Goal: Task Accomplishment & Management: Manage account settings

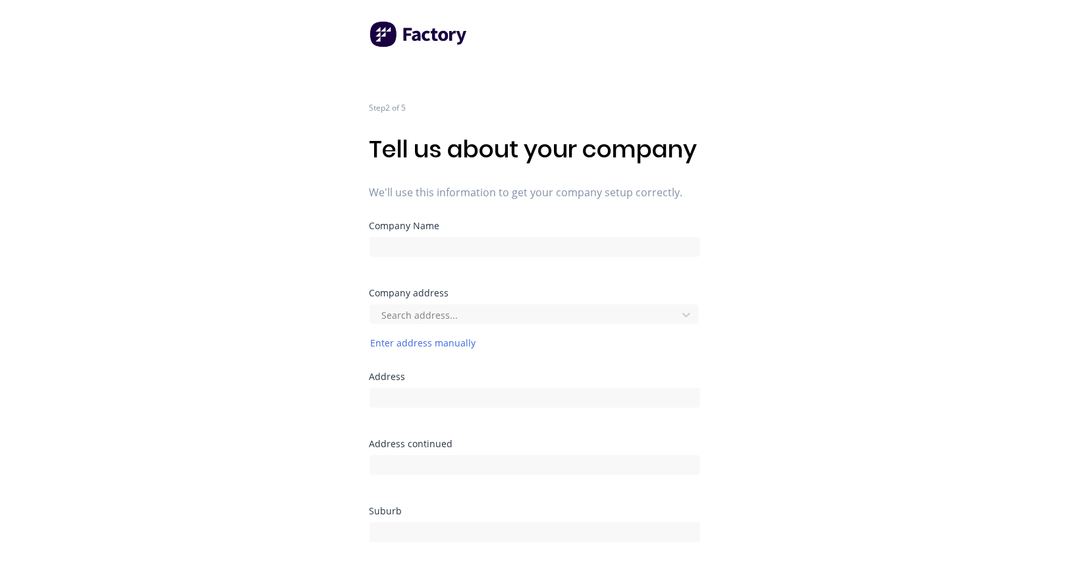
type input "Aluxium Metalworks Pty Ltd"
type input "2/7 Trade Street"
type input "Ormiston"
type input "4160"
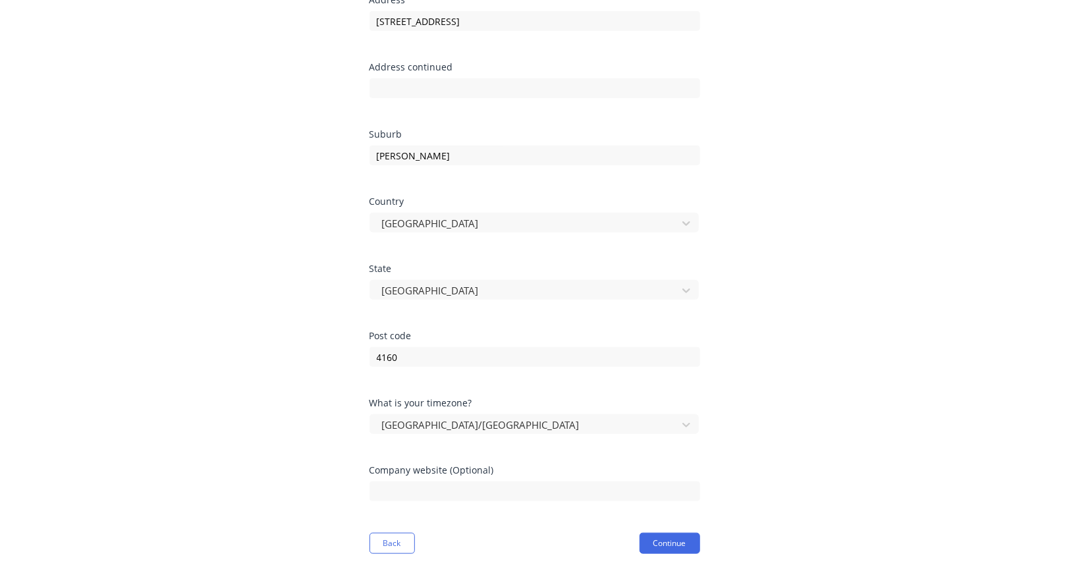
scroll to position [404, 0]
click at [670, 543] on button "Continue" at bounding box center [670, 543] width 61 height 21
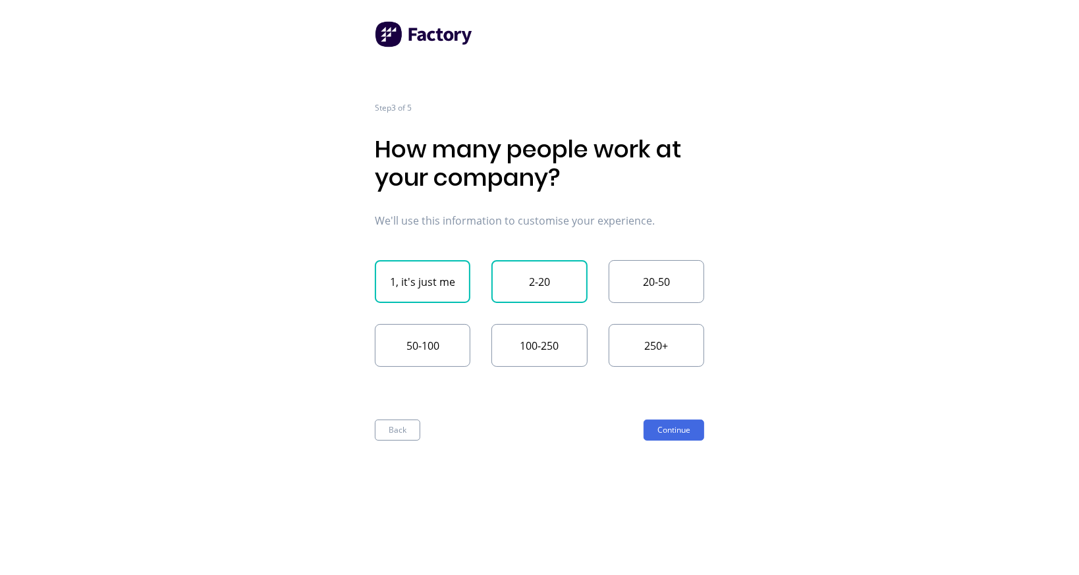
click at [521, 286] on button "2-20" at bounding box center [539, 281] width 96 height 43
click at [664, 431] on button "Continue" at bounding box center [673, 430] width 61 height 21
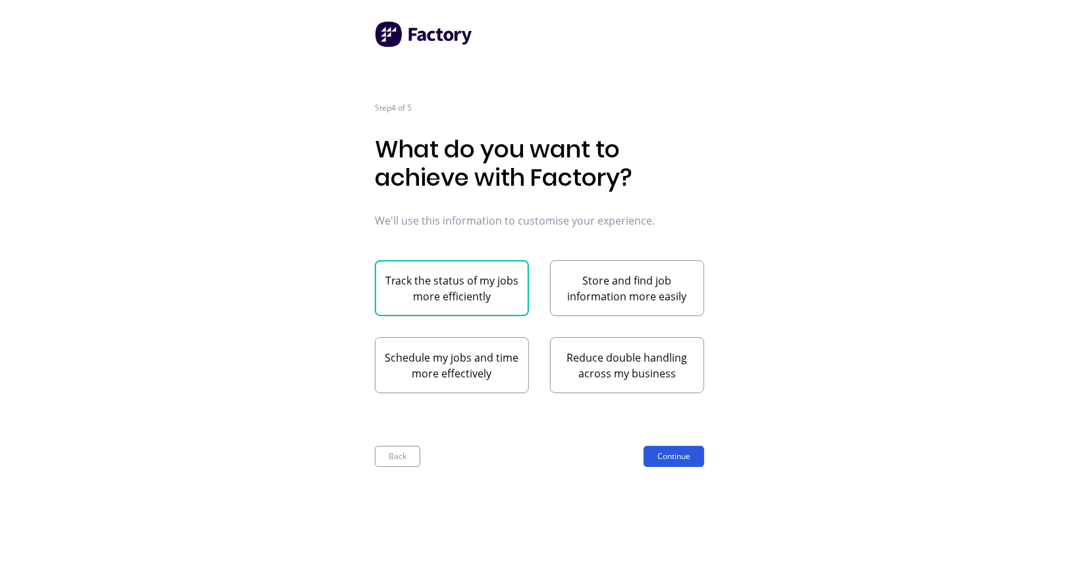
drag, startPoint x: 688, startPoint y: 469, endPoint x: 680, endPoint y: 455, distance: 16.3
click at [680, 455] on div "Step 4 of 5 What do you want to achieve with Factory? We'll use this informatio…" at bounding box center [539, 287] width 329 height 575
click at [680, 455] on button "Continue" at bounding box center [673, 456] width 61 height 21
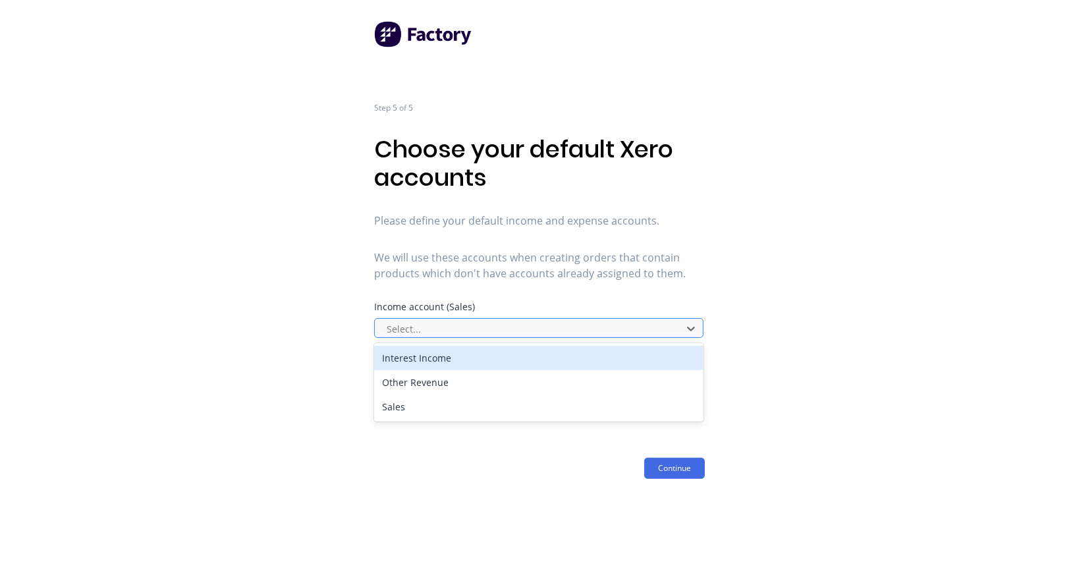
click at [663, 323] on div at bounding box center [530, 329] width 290 height 16
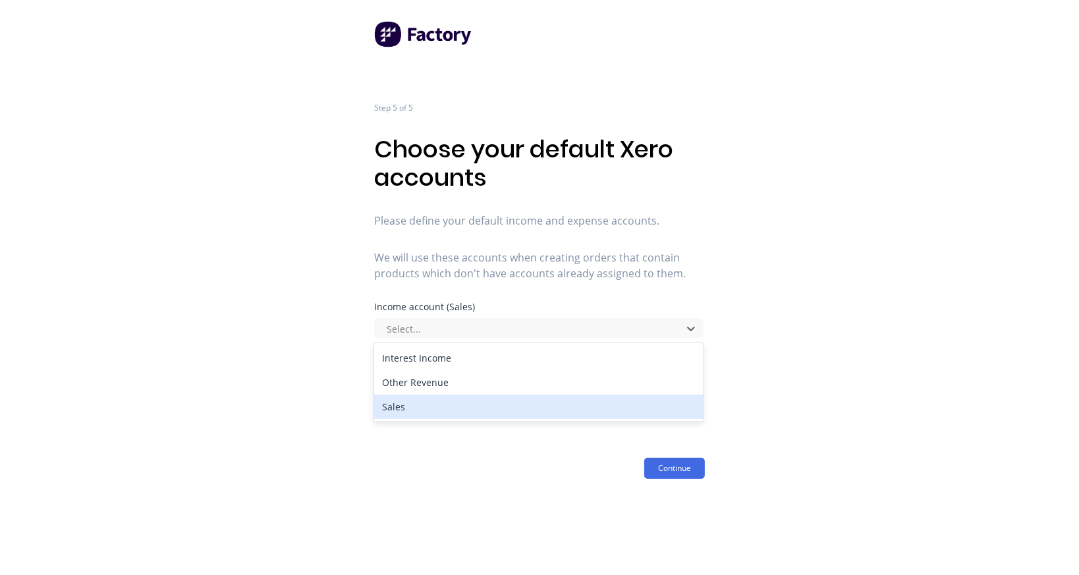
click at [613, 399] on div "Sales" at bounding box center [538, 407] width 329 height 24
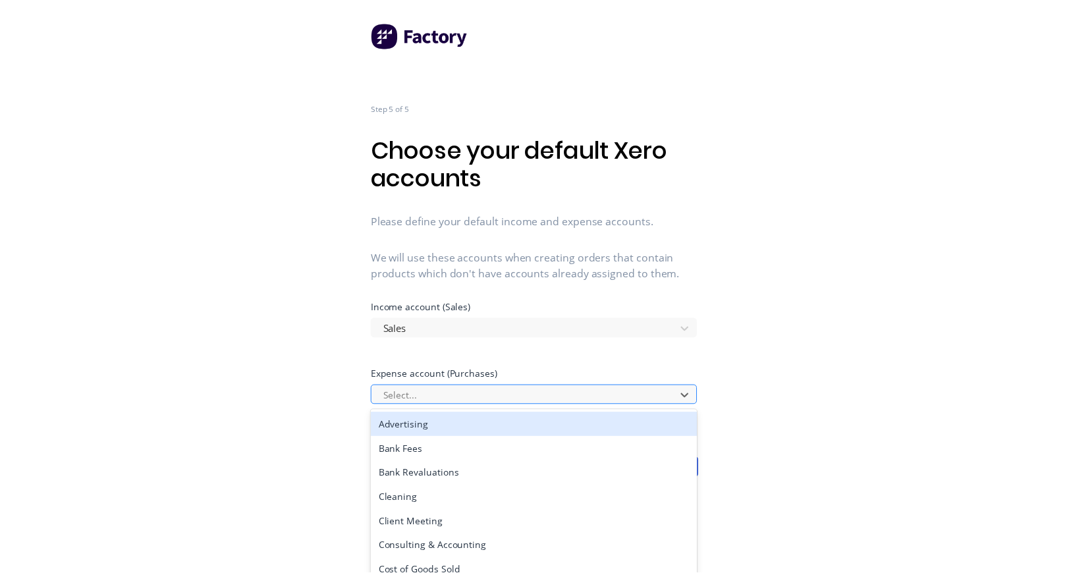
scroll to position [33, 0]
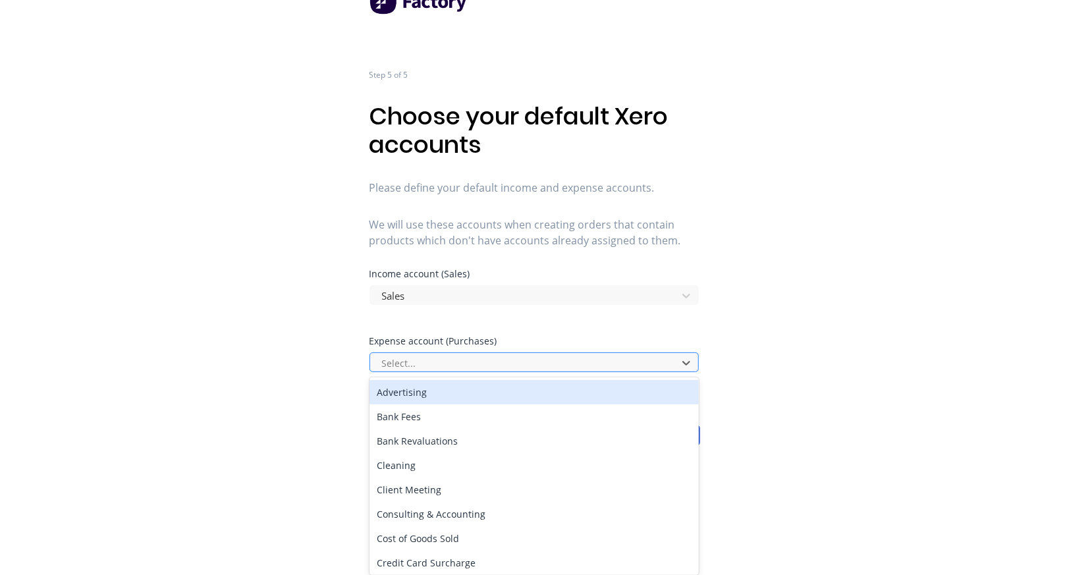
click at [601, 372] on div "52 results available. Use Up and Down to choose options, press Enter to select …" at bounding box center [534, 362] width 331 height 20
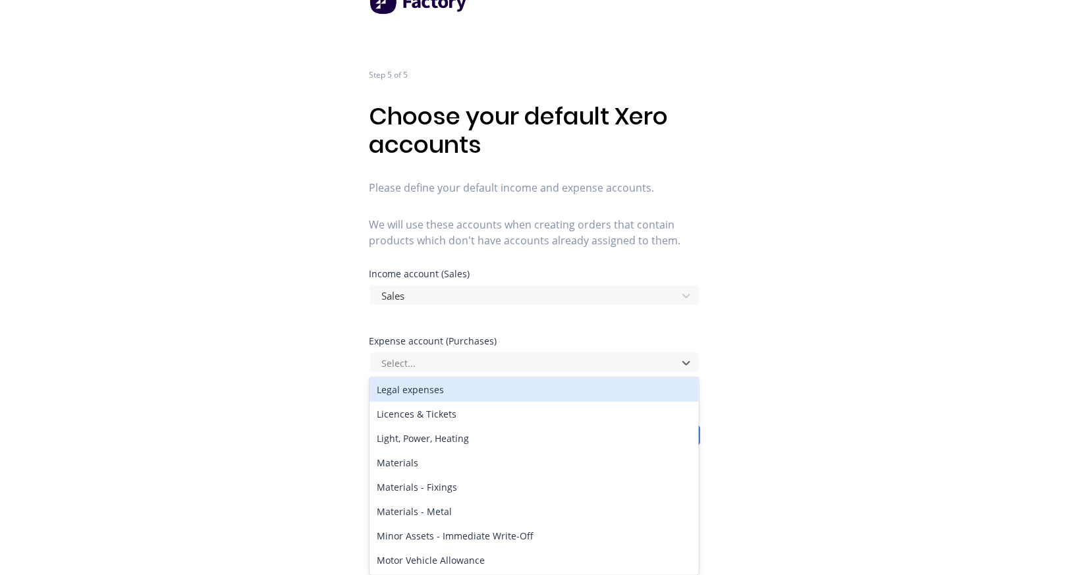
scroll to position [445, 0]
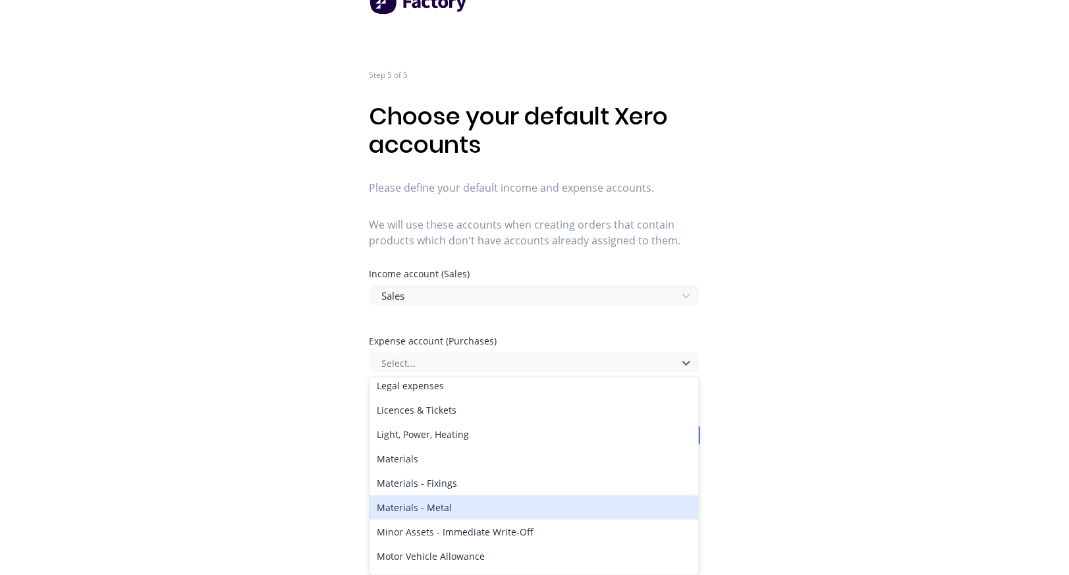
click at [570, 508] on div "Materials - Metal" at bounding box center [533, 507] width 329 height 24
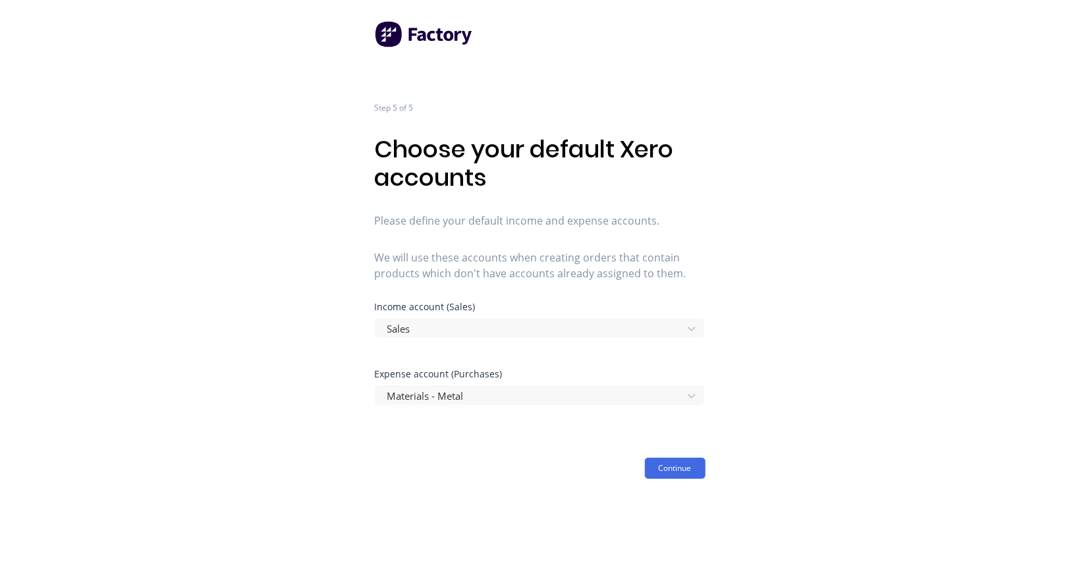
scroll to position [0, 0]
click at [669, 473] on button "Continue" at bounding box center [674, 468] width 61 height 21
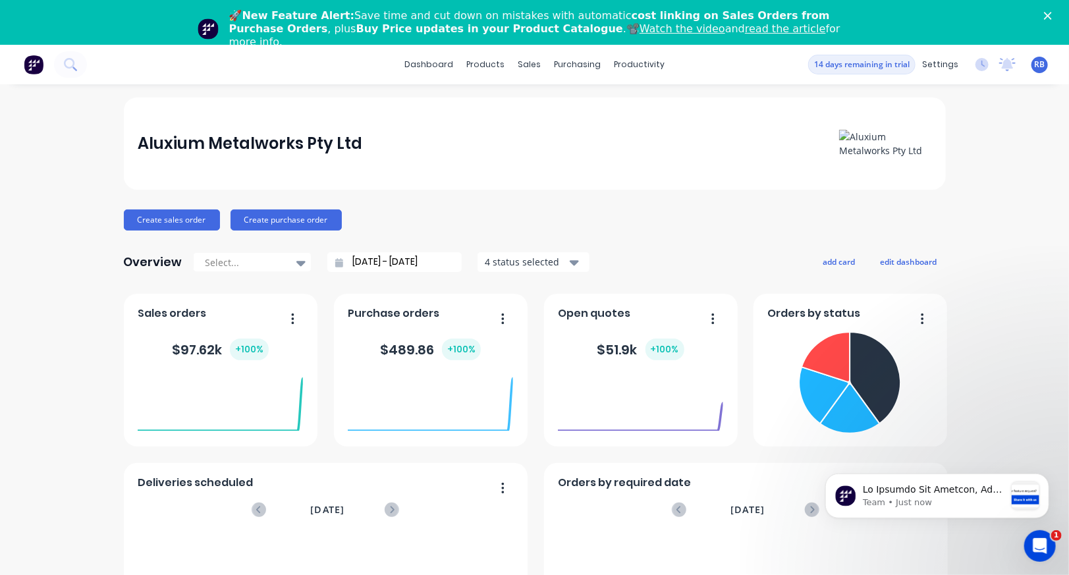
click at [1052, 13] on icon "Close" at bounding box center [1048, 16] width 8 height 8
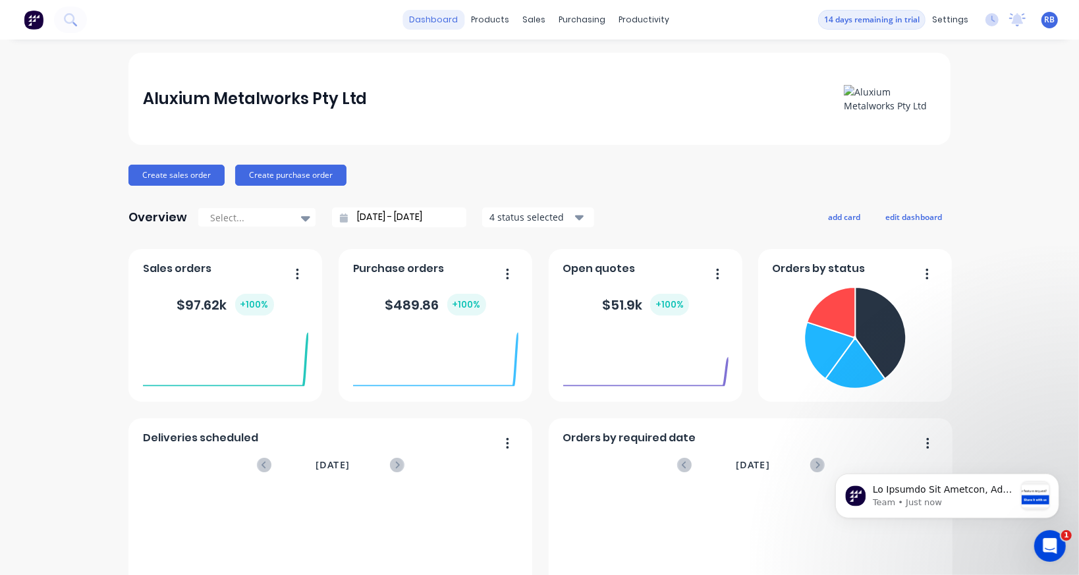
click at [431, 25] on link "dashboard" at bounding box center [434, 20] width 62 height 20
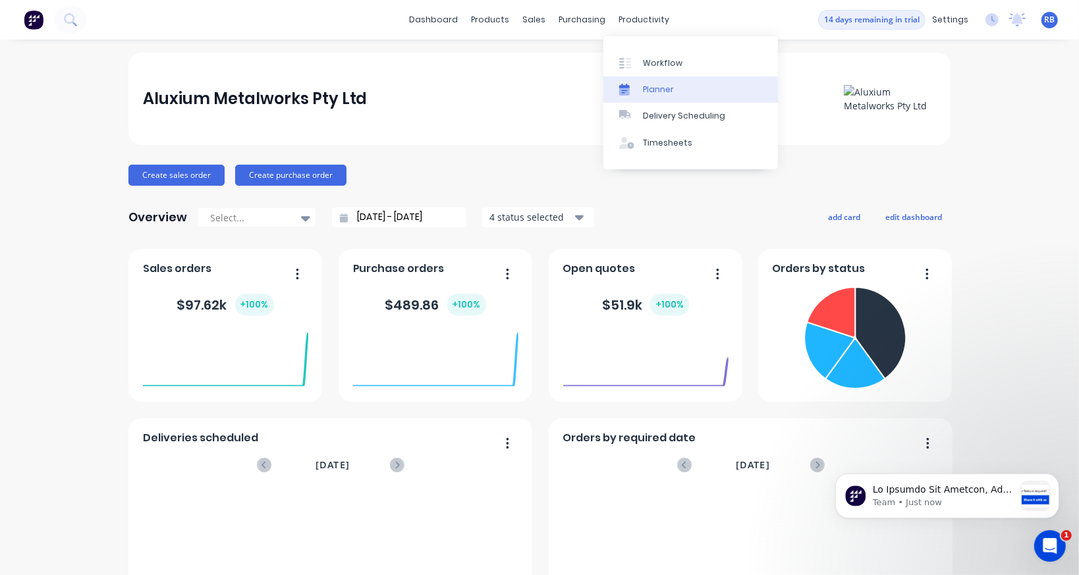
click at [638, 82] on link "Planner" at bounding box center [690, 89] width 175 height 26
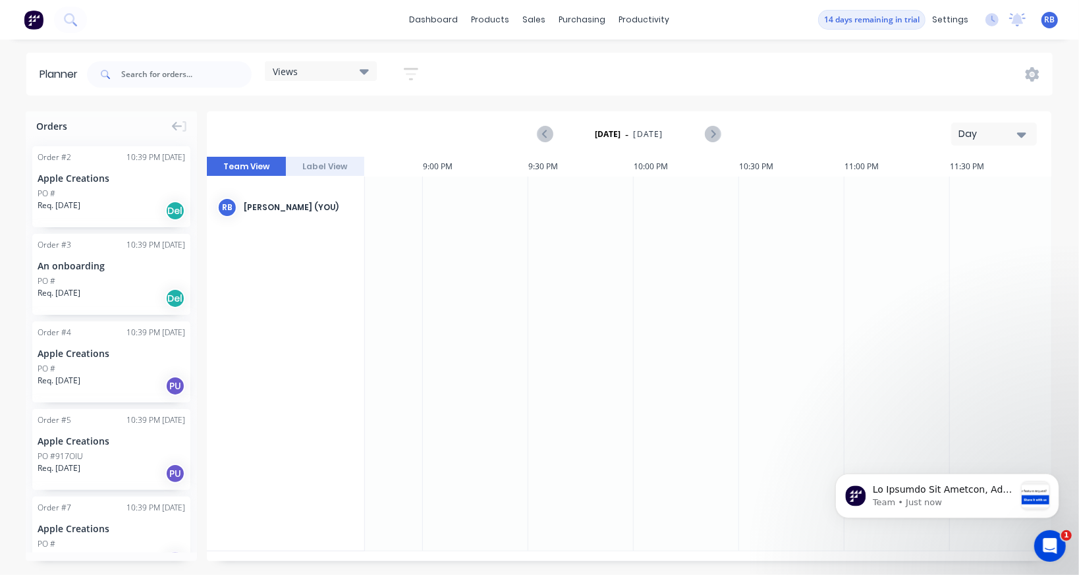
scroll to position [0, 4368]
click at [104, 194] on div "PO #" at bounding box center [112, 194] width 148 height 12
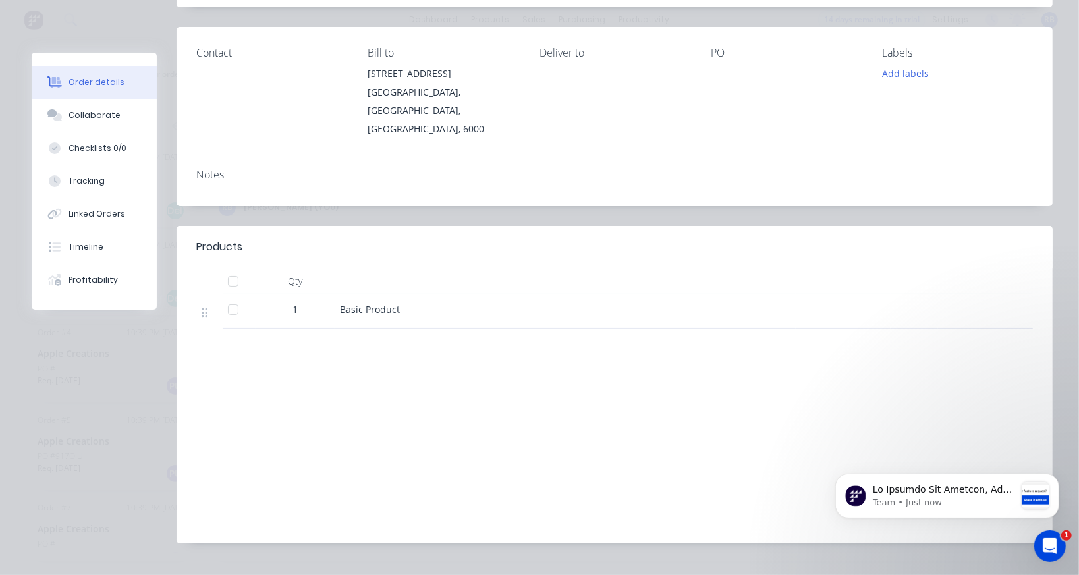
scroll to position [163, 0]
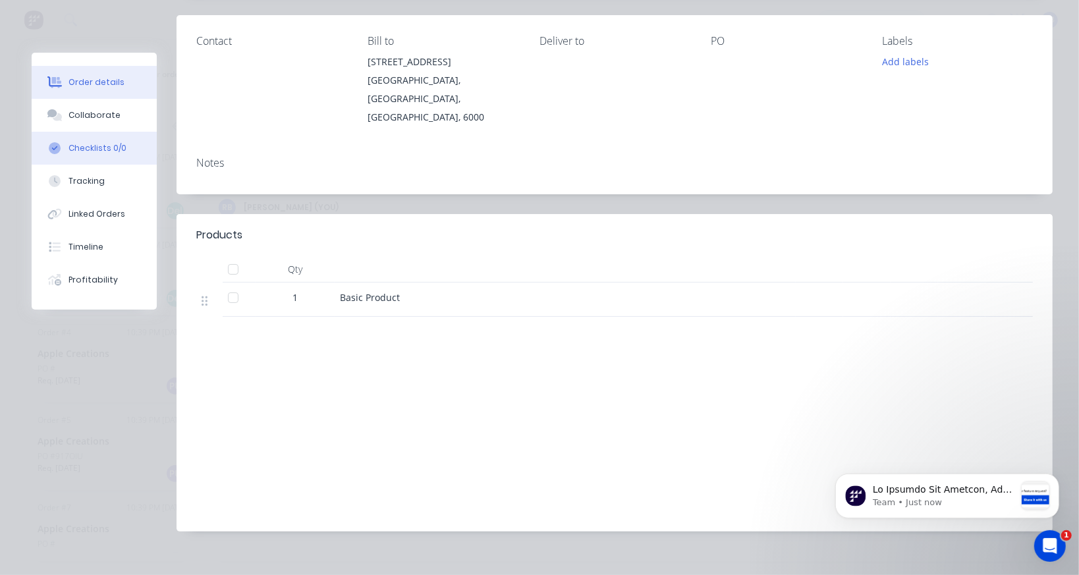
click at [103, 146] on div "Checklists 0/0" at bounding box center [97, 148] width 58 height 12
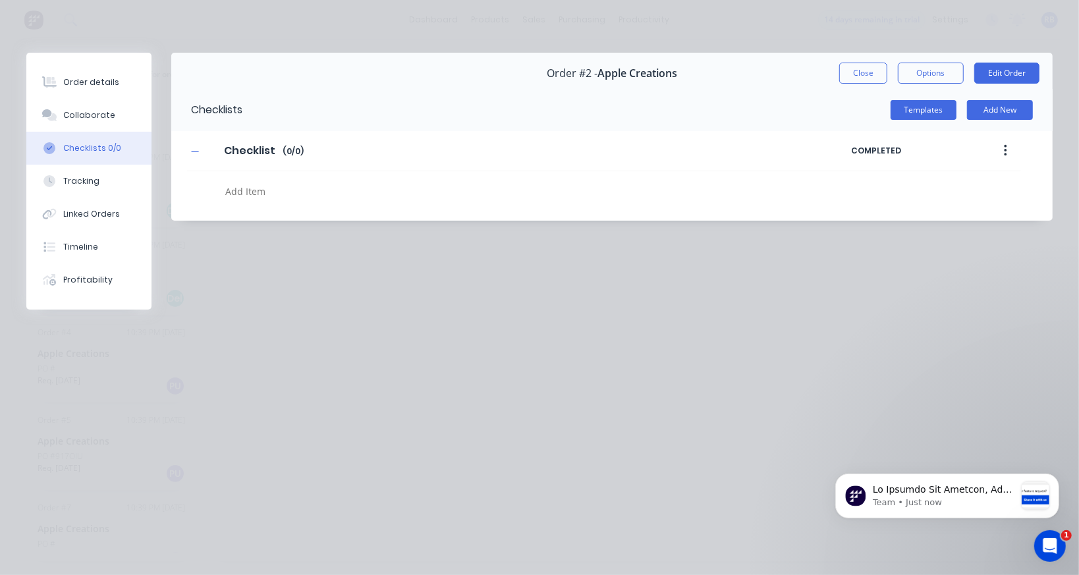
scroll to position [0, 0]
click at [71, 117] on div "Collaborate" at bounding box center [89, 115] width 52 height 12
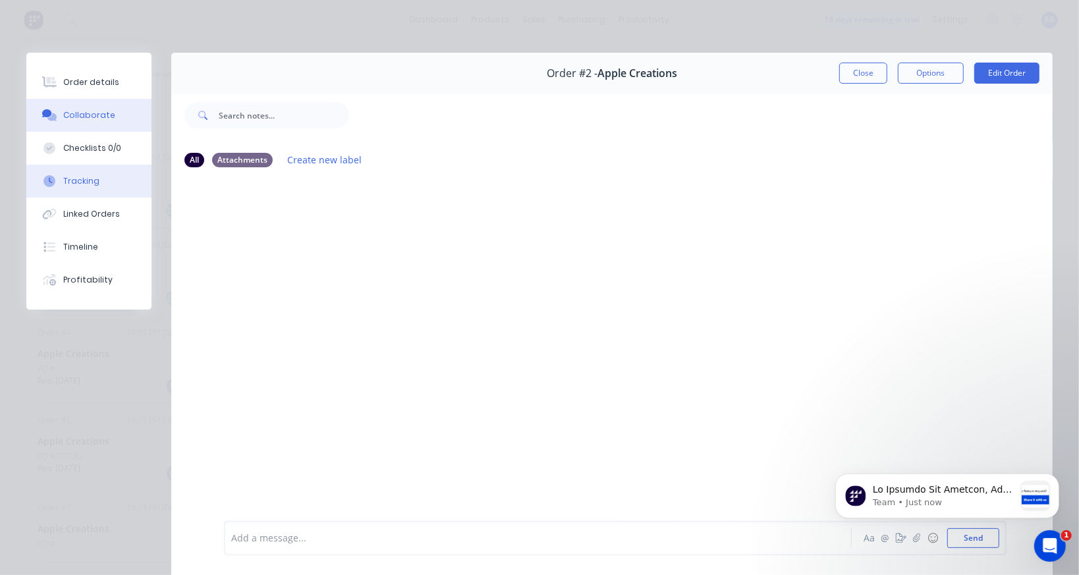
click at [78, 182] on div "Tracking" at bounding box center [81, 181] width 36 height 12
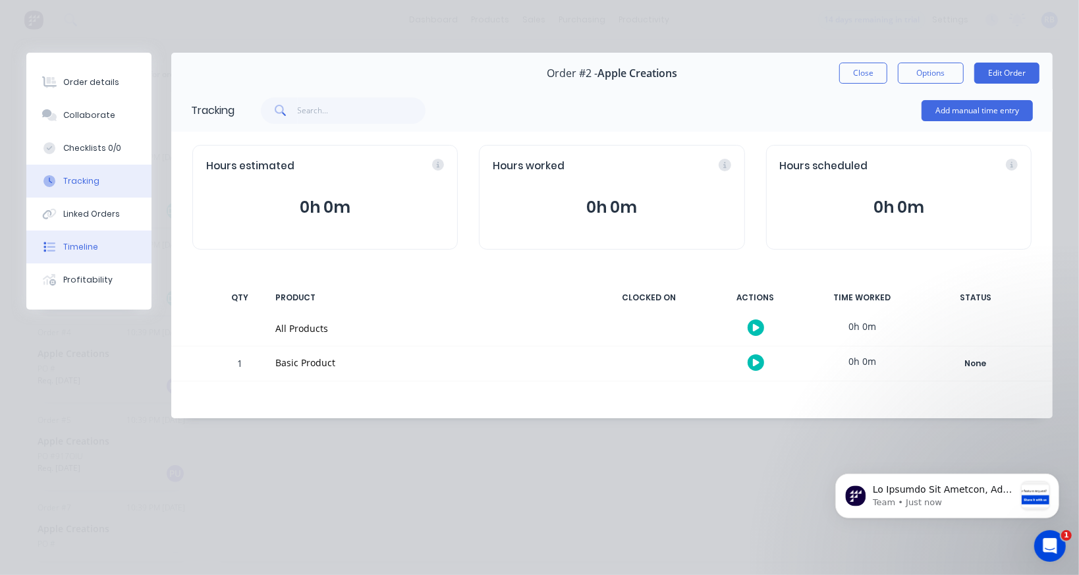
click at [93, 248] on div "Timeline" at bounding box center [80, 247] width 35 height 12
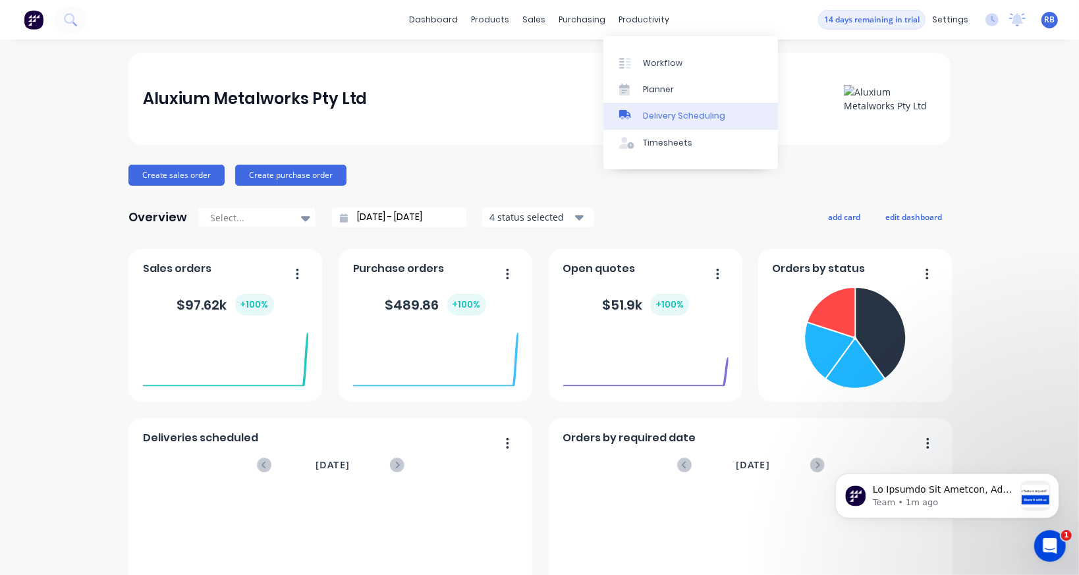
click at [665, 120] on div "Delivery Scheduling" at bounding box center [684, 116] width 82 height 12
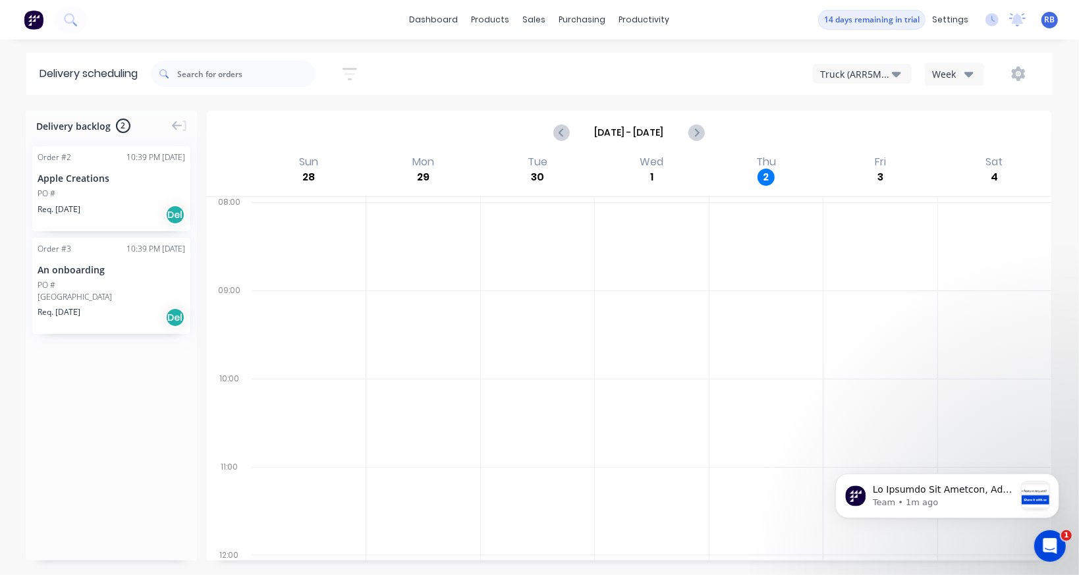
click at [124, 179] on div "Apple Creations" at bounding box center [112, 178] width 148 height 14
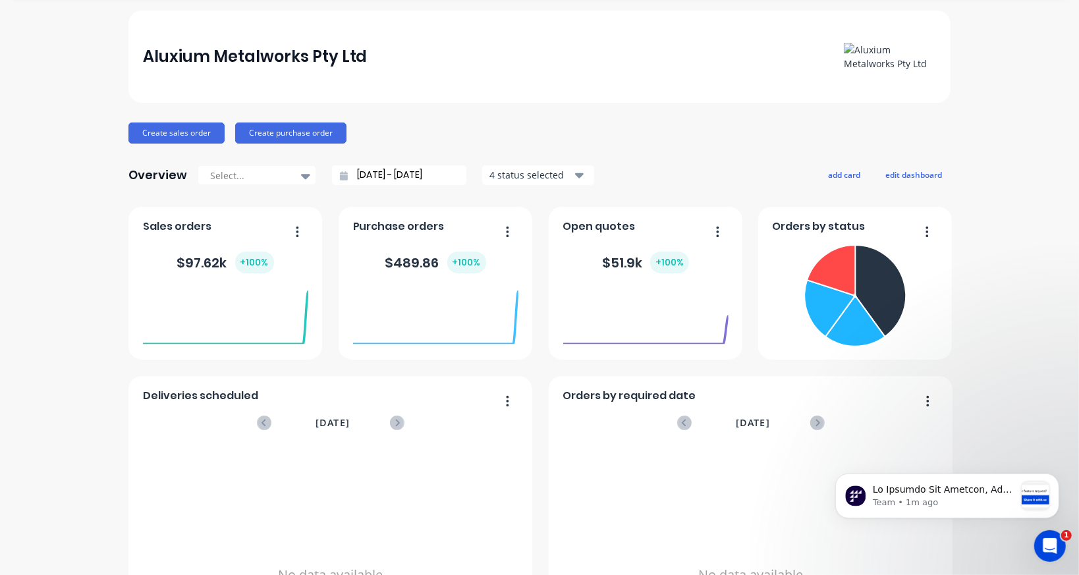
scroll to position [36, 0]
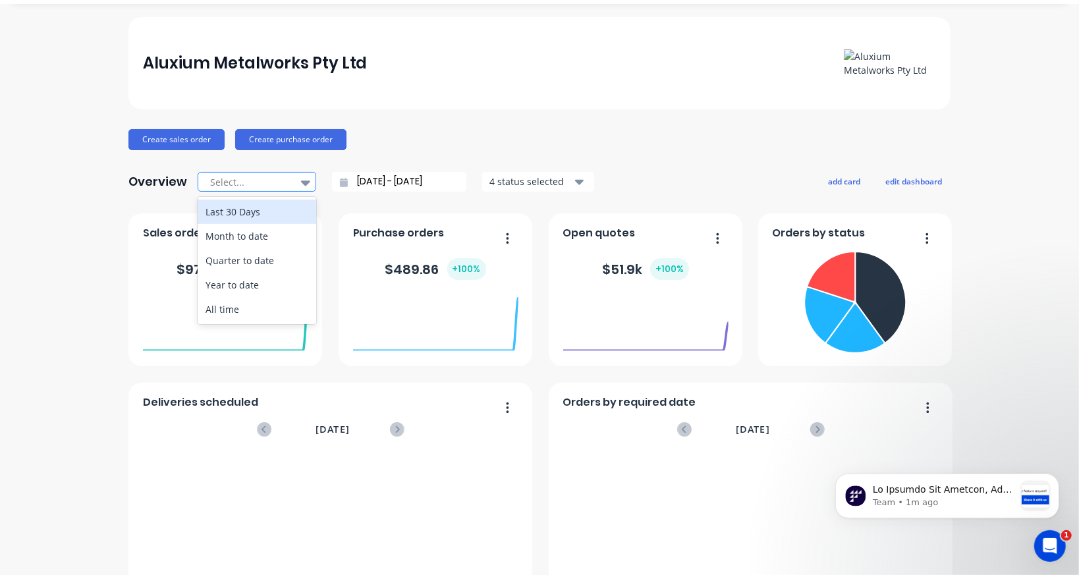
click at [306, 175] on div at bounding box center [306, 182] width 20 height 22
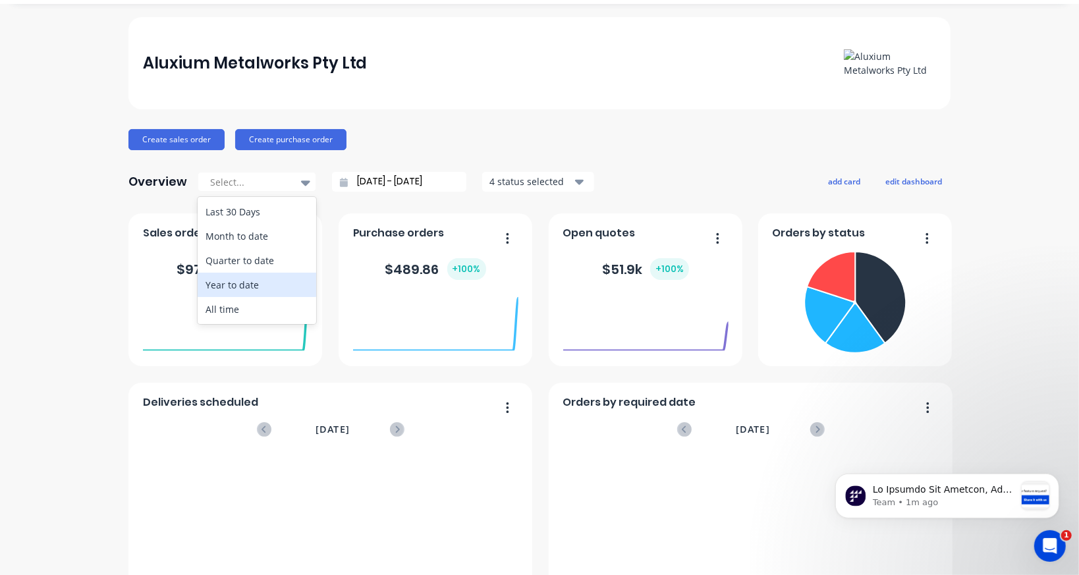
click at [259, 278] on div "Year to date" at bounding box center [257, 285] width 119 height 24
type input "[DATE] - [DATE]"
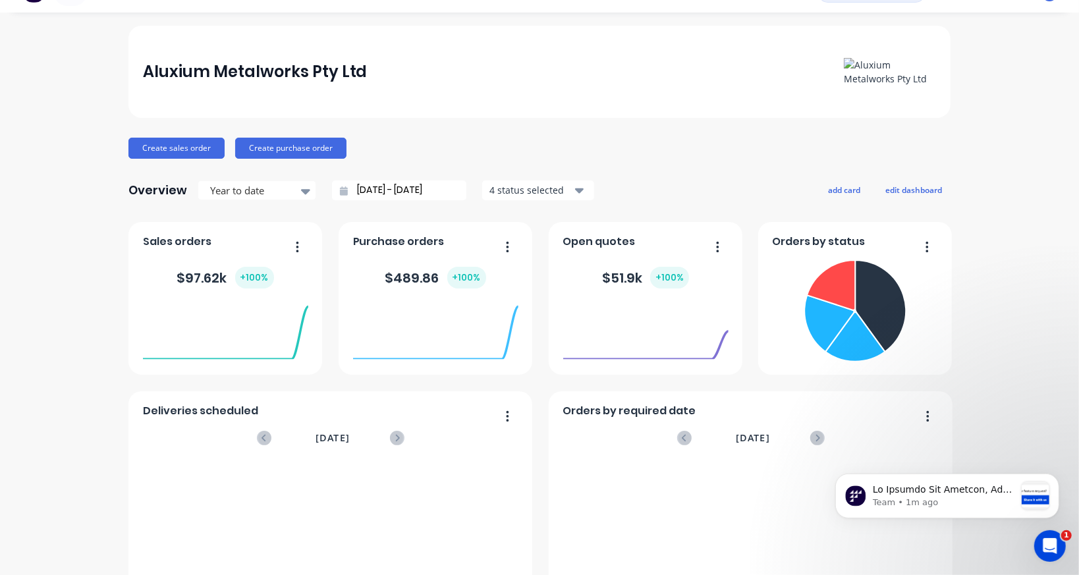
scroll to position [0, 0]
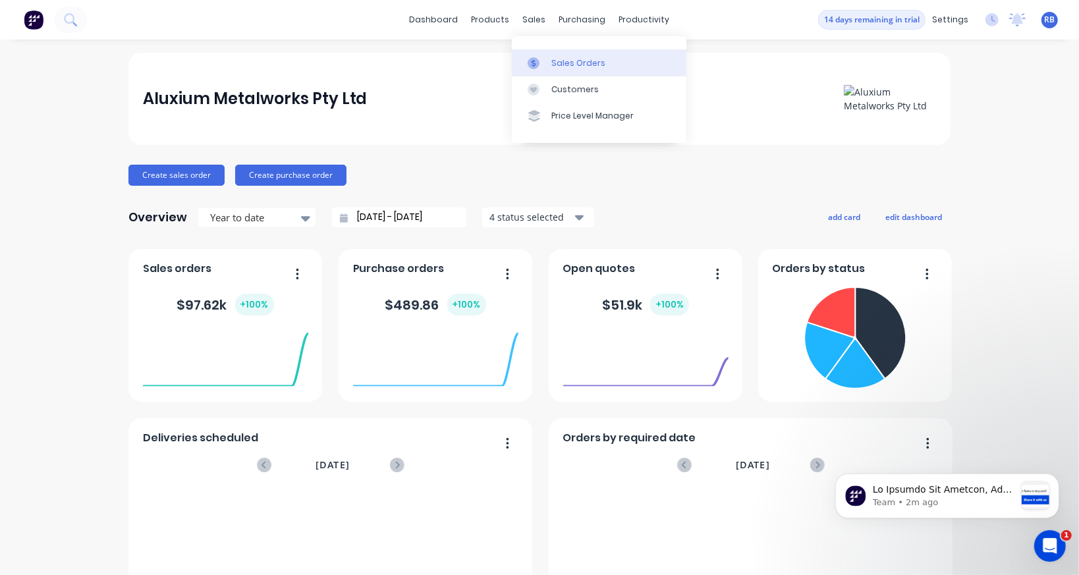
click at [565, 61] on div "Sales Orders" at bounding box center [578, 63] width 54 height 12
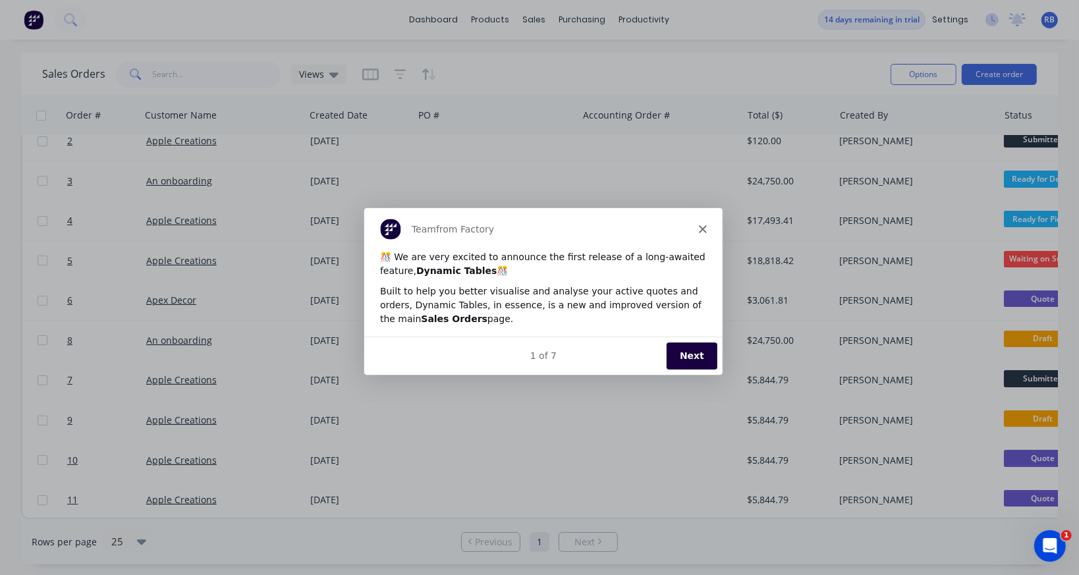
click at [697, 231] on icon "Close" at bounding box center [701, 229] width 8 height 8
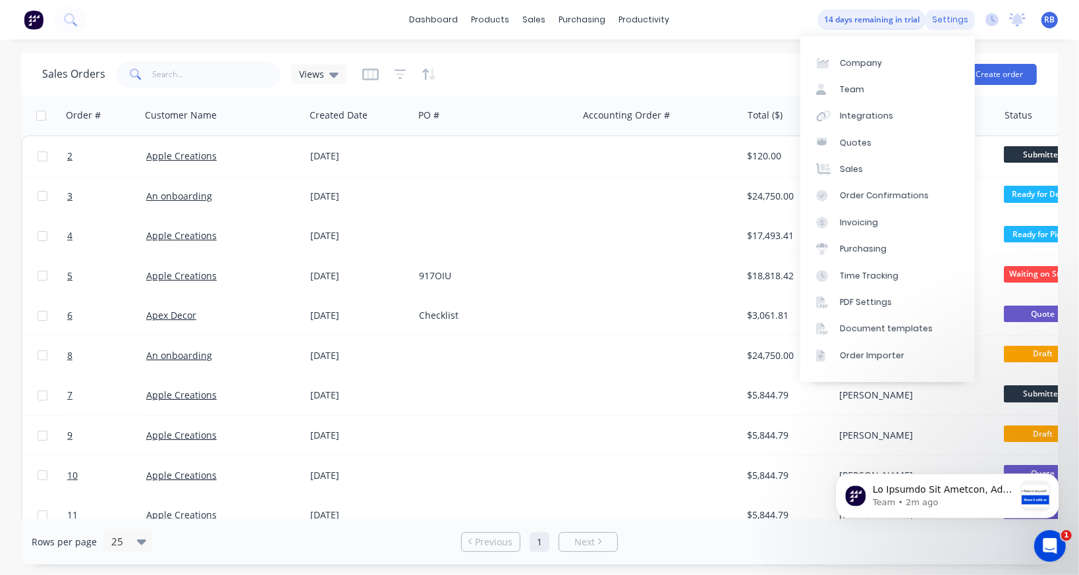
click at [949, 17] on div "settings" at bounding box center [949, 20] width 49 height 20
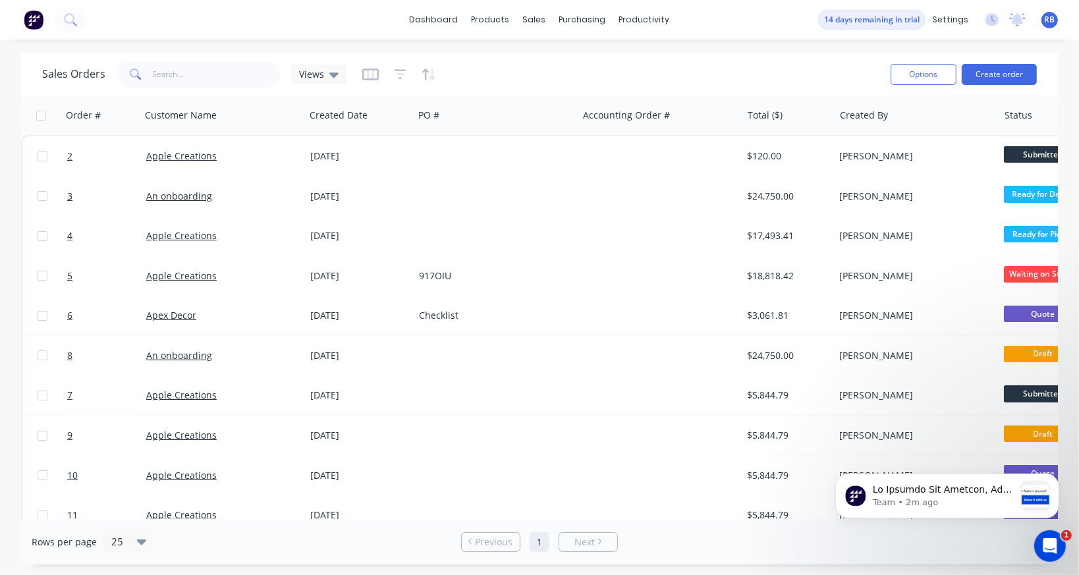
drag, startPoint x: 1056, startPoint y: 22, endPoint x: 1045, endPoint y: 22, distance: 11.2
click at [1045, 22] on div "RB Aluxium Metalworks Pty Ltd [PERSON_NAME] Administrator Profile Sign out" at bounding box center [1049, 20] width 16 height 16
click at [1045, 22] on span "RB" at bounding box center [1050, 20] width 11 height 12
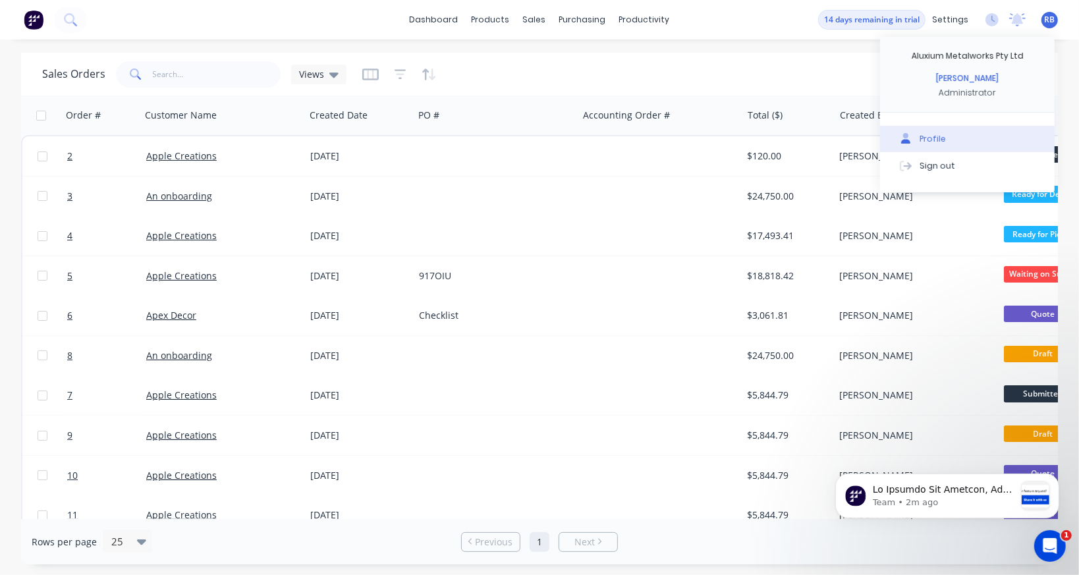
click at [929, 145] on button "Profile" at bounding box center [967, 139] width 175 height 26
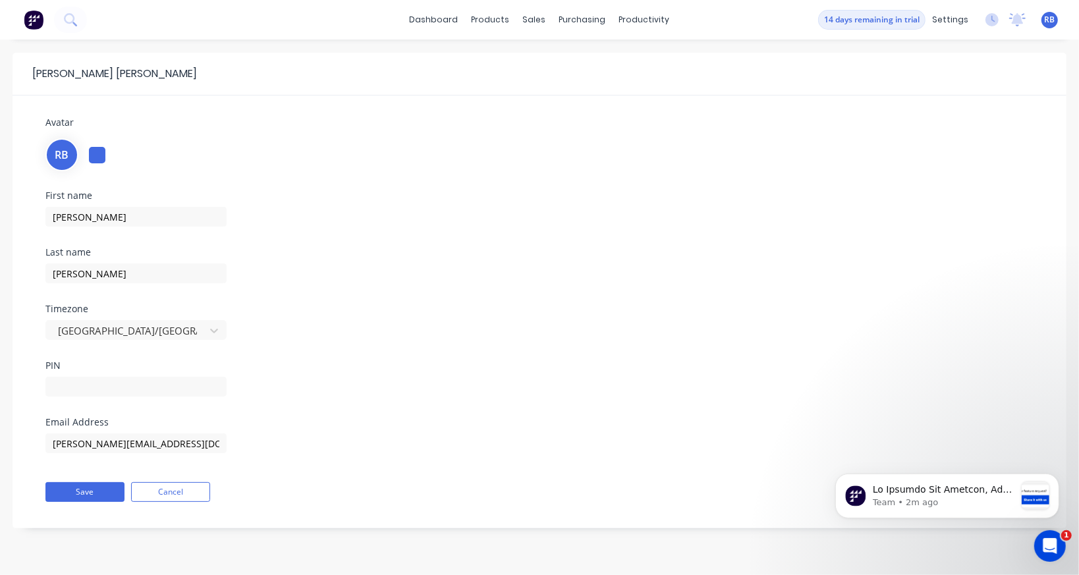
click at [1052, 22] on span "RB" at bounding box center [1050, 20] width 11 height 12
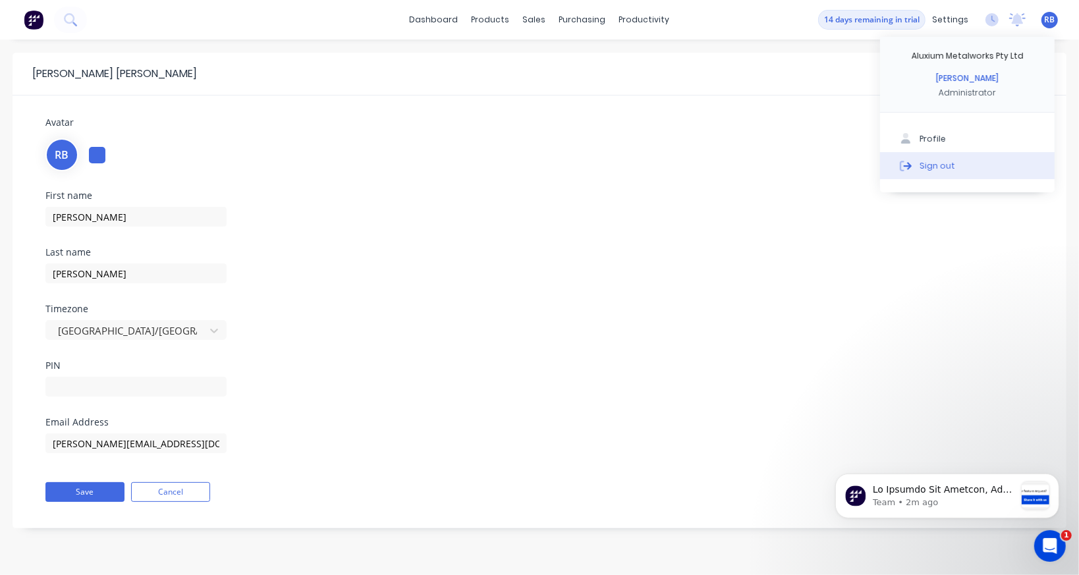
click at [941, 165] on div "Sign out" at bounding box center [937, 165] width 36 height 12
